Goal: Information Seeking & Learning: Learn about a topic

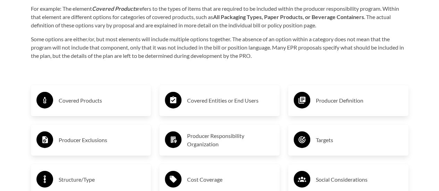
scroll to position [1110, 0]
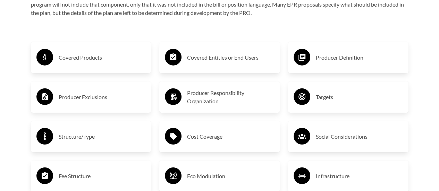
click at [80, 62] on h3 "Covered Products" at bounding box center [102, 57] width 87 height 11
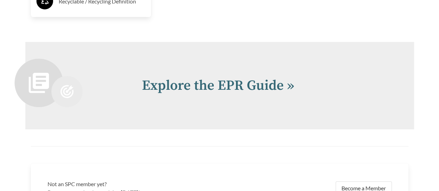
scroll to position [1491, 0]
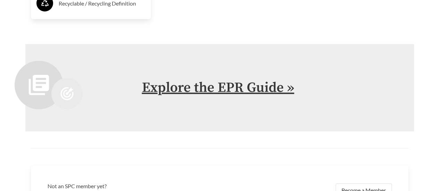
click at [196, 84] on link "Explore the EPR Guide »" at bounding box center [218, 87] width 152 height 17
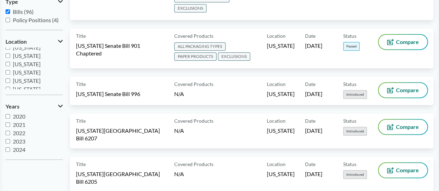
scroll to position [69, 0]
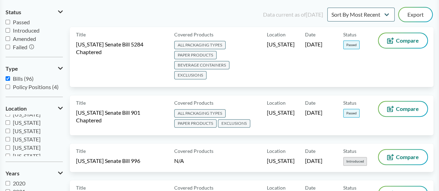
click at [9, 21] on input "Passed" at bounding box center [8, 22] width 5 height 5
checkbox input "true"
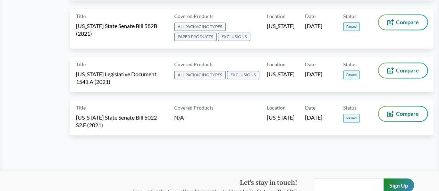
scroll to position [434, 0]
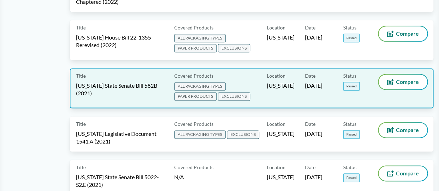
click at [206, 82] on span "ALL PACKAGING TYPES" at bounding box center [199, 86] width 51 height 8
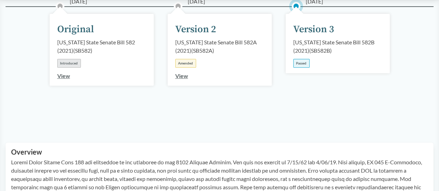
scroll to position [104, 0]
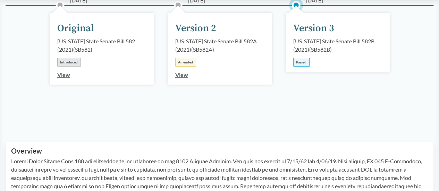
click at [298, 63] on div "Passed" at bounding box center [301, 62] width 16 height 9
click at [316, 26] on div "Version 3" at bounding box center [313, 28] width 41 height 15
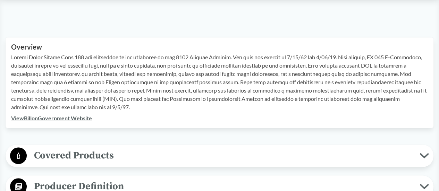
scroll to position [277, 0]
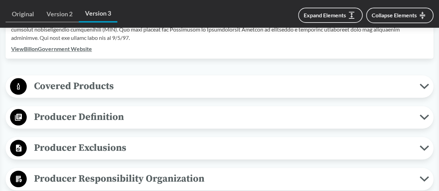
click at [416, 87] on span "Covered Products" at bounding box center [223, 86] width 392 height 16
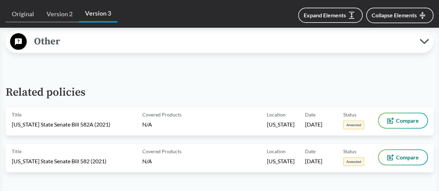
scroll to position [1110, 0]
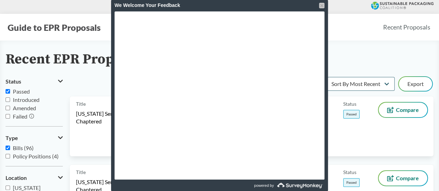
click at [321, 5] on div at bounding box center [322, 6] width 6 height 6
